Goal: Connect with others: Connect with others

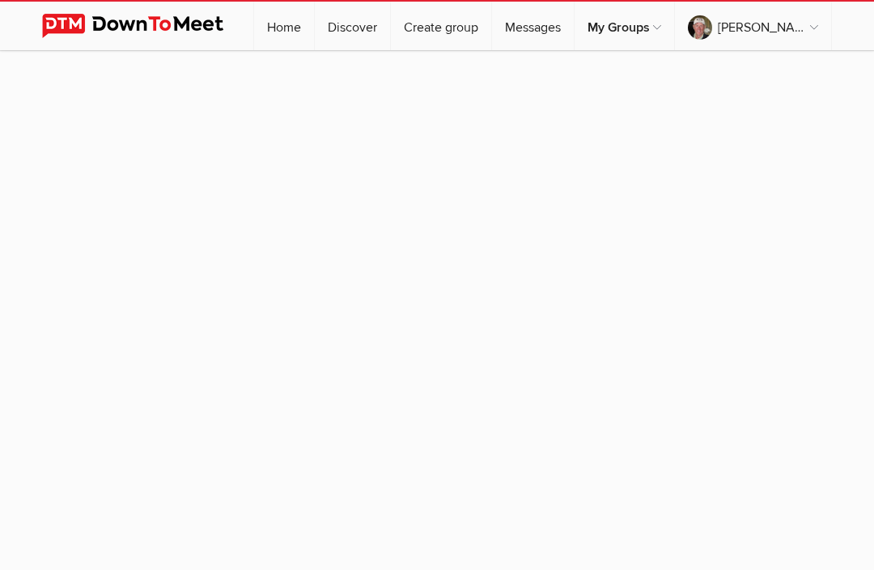
click at [129, 30] on img at bounding box center [145, 26] width 206 height 24
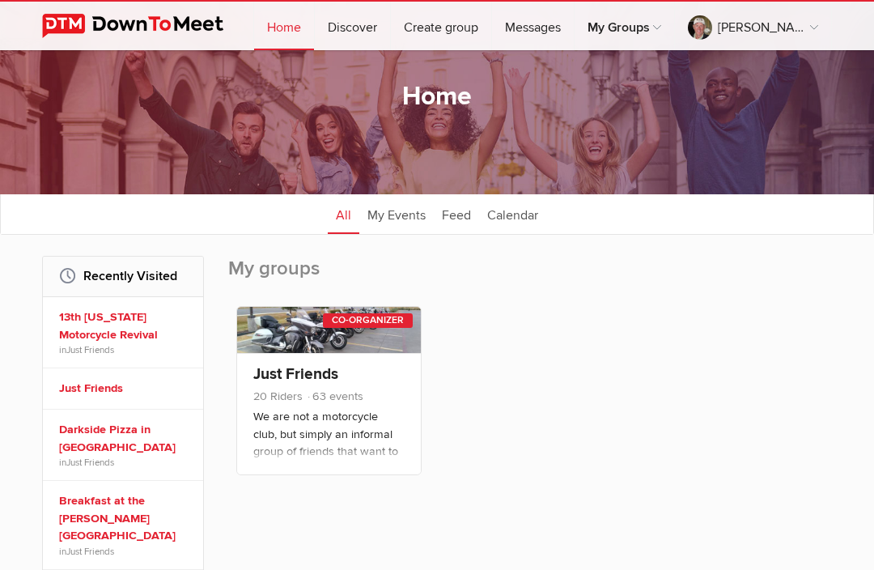
scroll to position [57, 0]
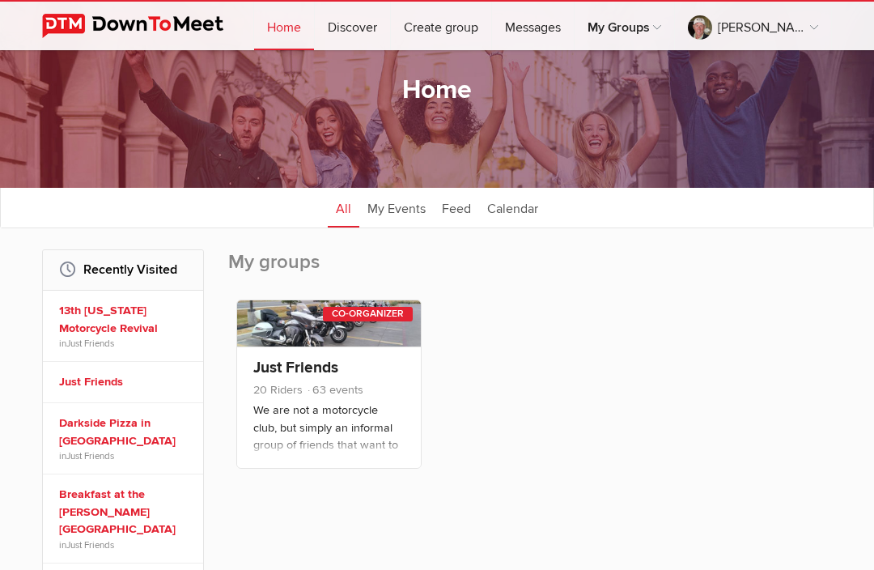
click at [325, 367] on link "Just Friends" at bounding box center [295, 367] width 85 height 19
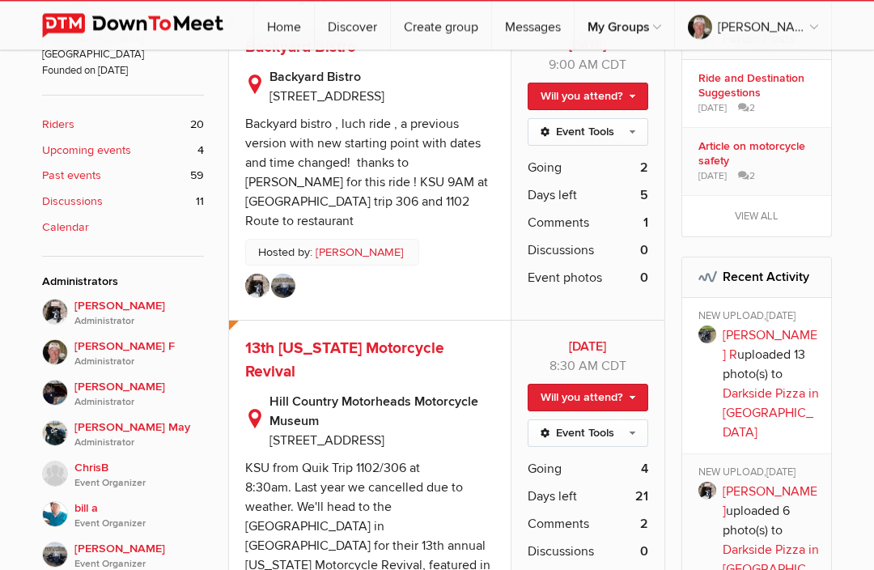
scroll to position [496, 0]
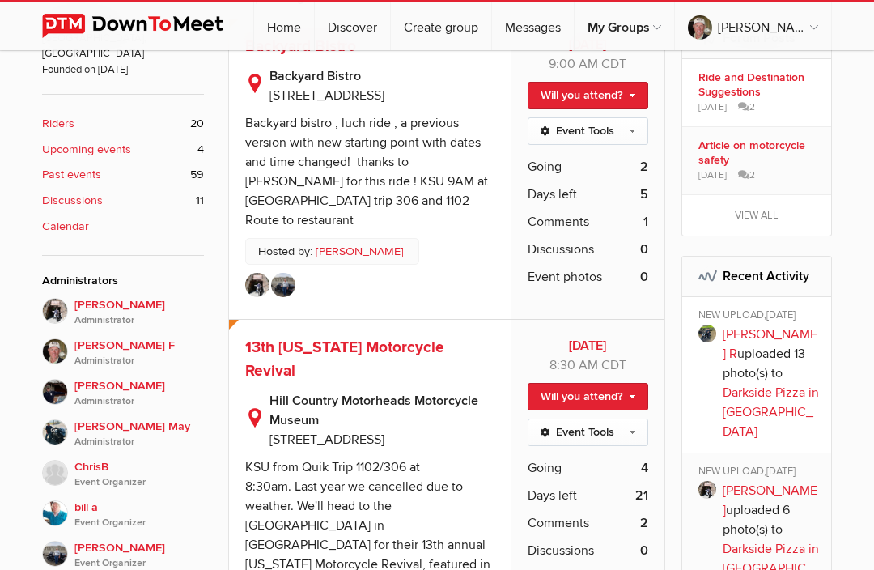
click at [64, 541] on img at bounding box center [55, 554] width 26 height 26
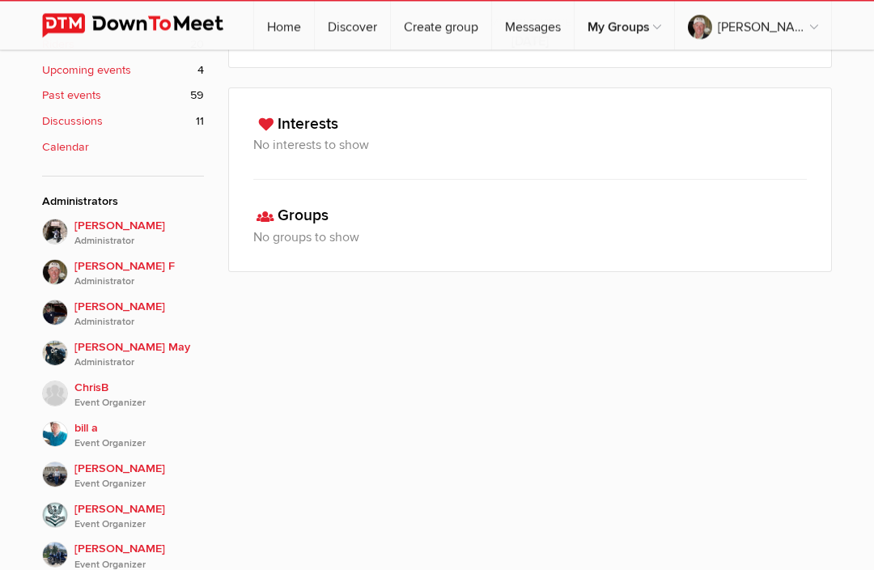
scroll to position [575, 0]
click at [66, 462] on img at bounding box center [55, 475] width 26 height 26
click at [114, 460] on span "[PERSON_NAME] Event Organizer" at bounding box center [139, 476] width 130 height 32
click at [63, 259] on img at bounding box center [55, 272] width 26 height 26
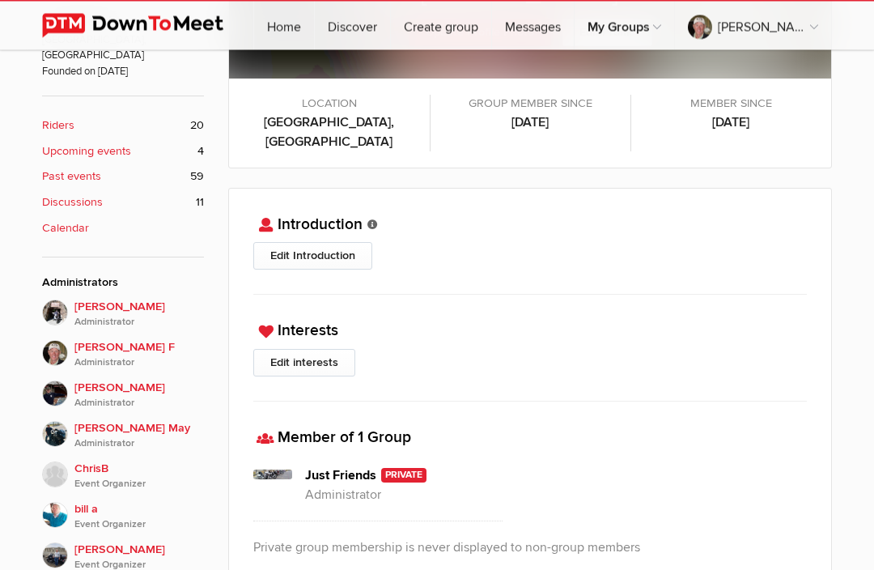
scroll to position [494, 0]
click at [121, 541] on span "[PERSON_NAME] Event Organizer" at bounding box center [139, 557] width 130 height 32
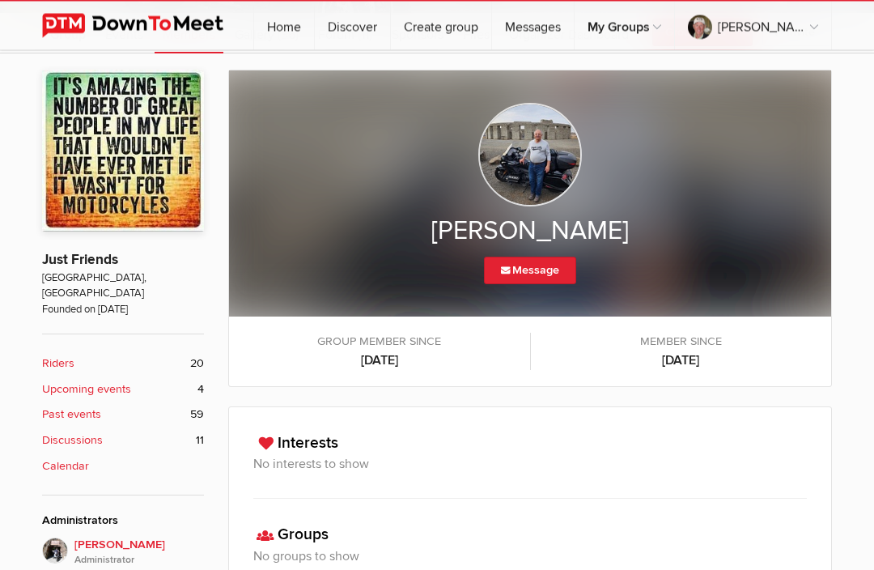
scroll to position [256, 0]
click at [538, 164] on img at bounding box center [531, 155] width 104 height 104
